Goal: Navigation & Orientation: Find specific page/section

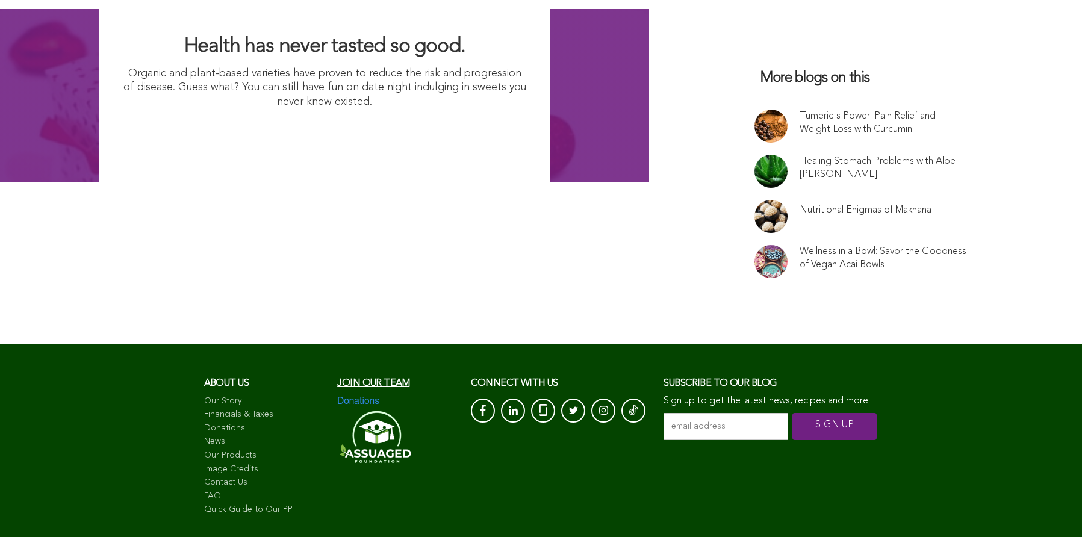
scroll to position [8118, 0]
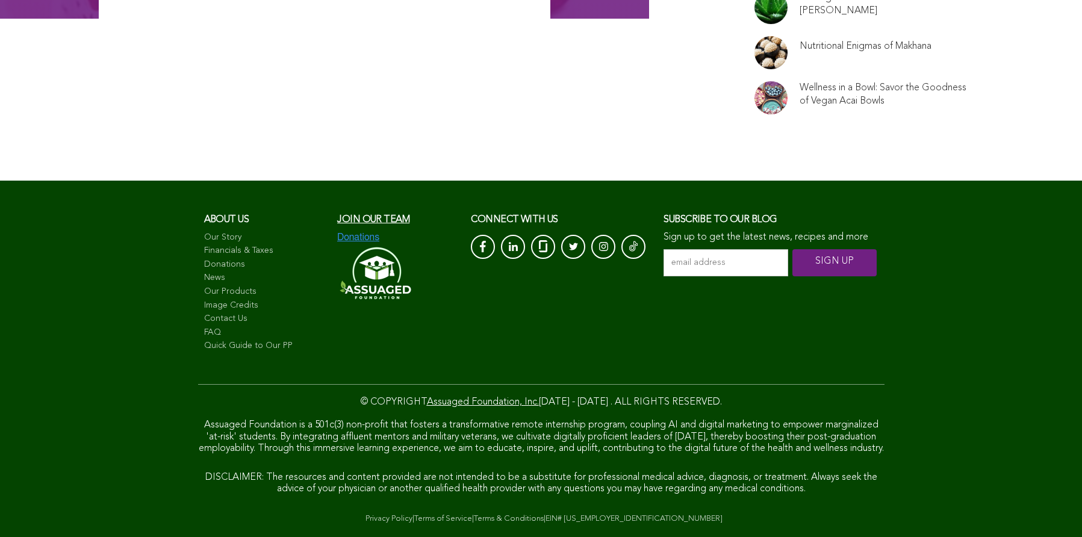
click at [414, 515] on link "Terms of Service" at bounding box center [443, 519] width 58 height 8
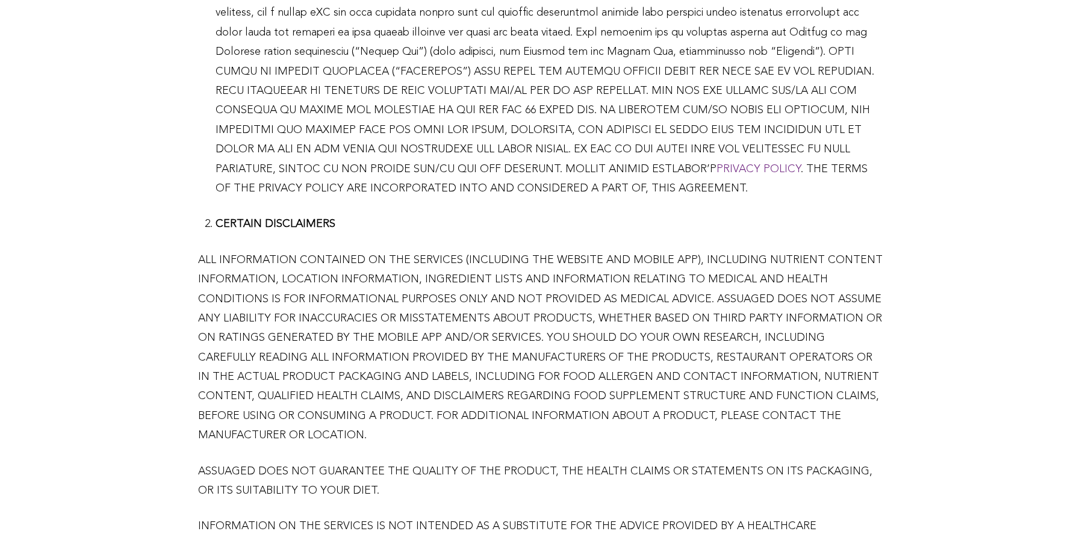
scroll to position [461, 0]
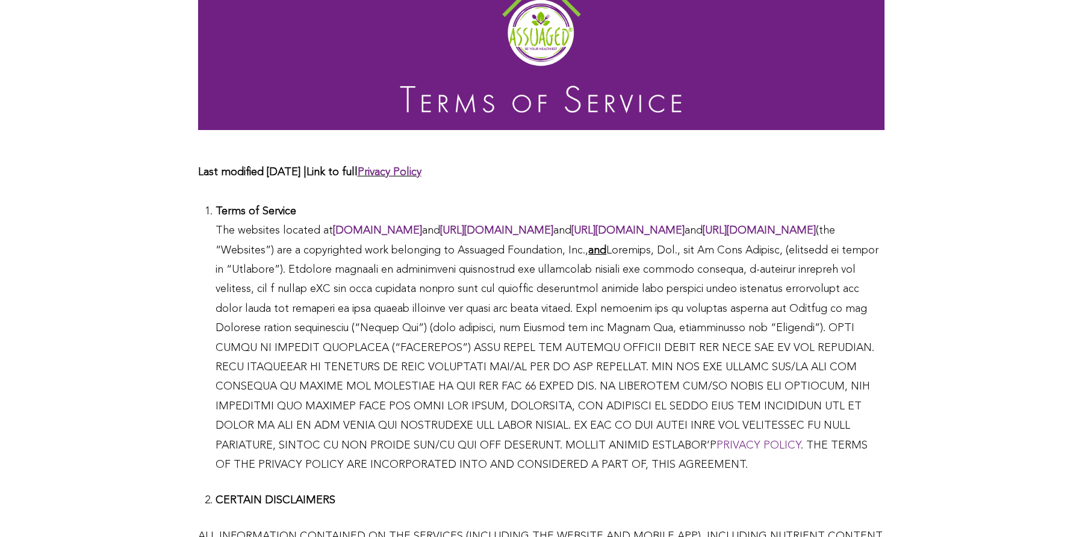
click at [333, 225] on link "www.assuaged.com" at bounding box center [377, 230] width 89 height 11
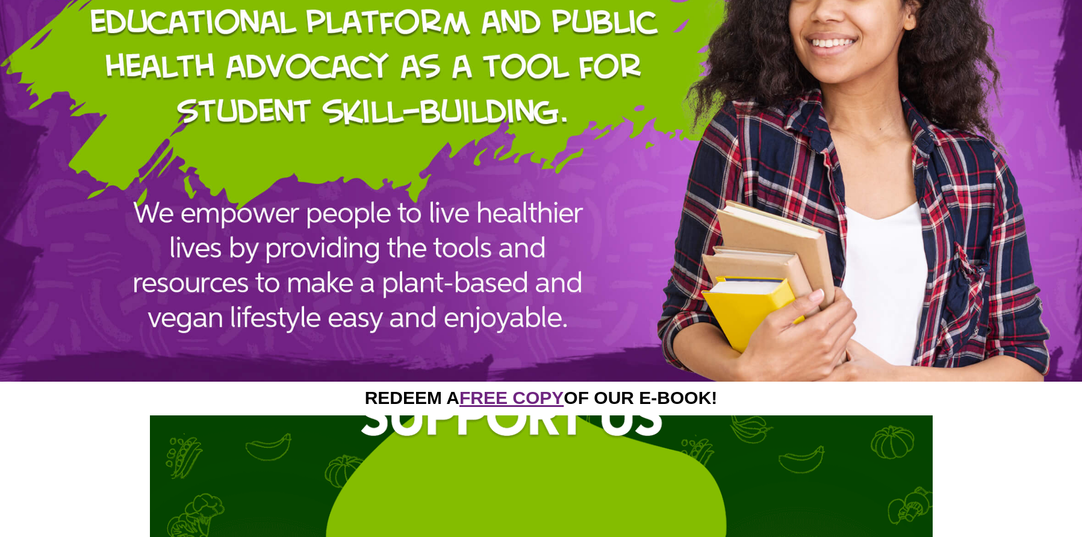
scroll to position [1509, 0]
